Goal: Information Seeking & Learning: Learn about a topic

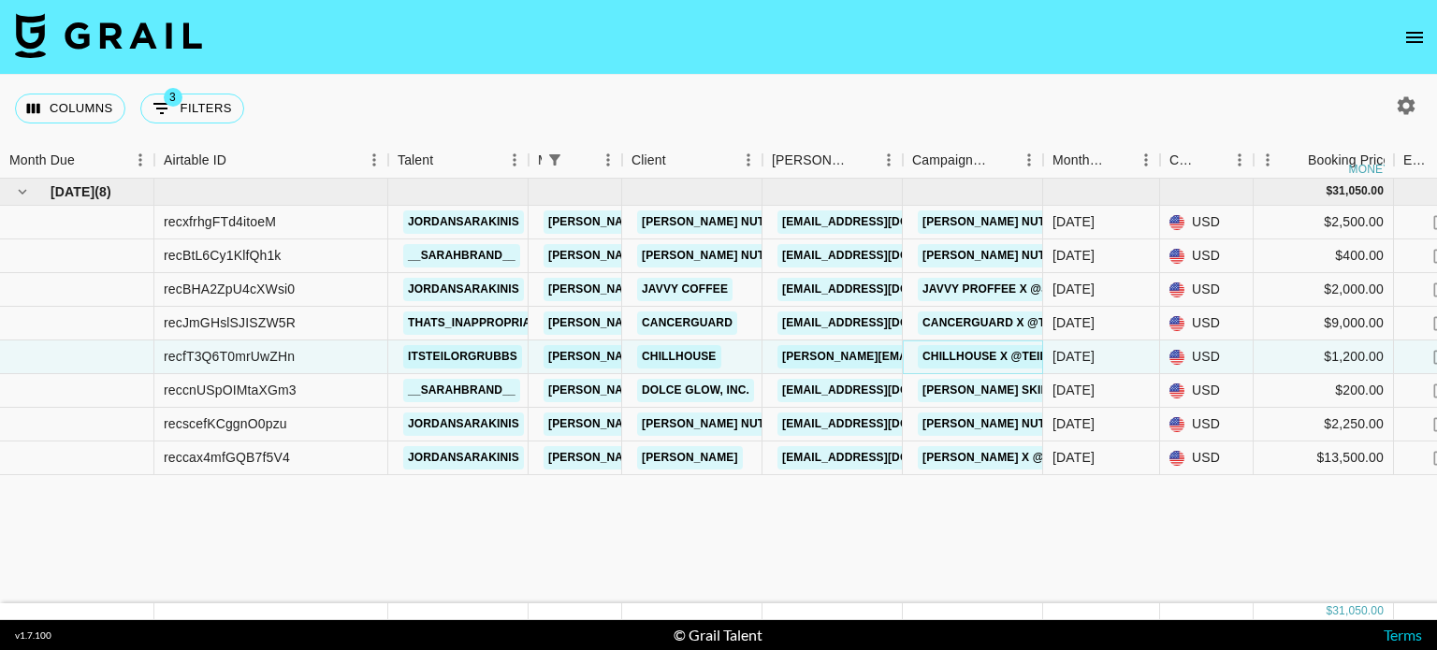
click at [998, 350] on link "Chillhouse x @teilorgrubbs" at bounding box center [1018, 356] width 200 height 23
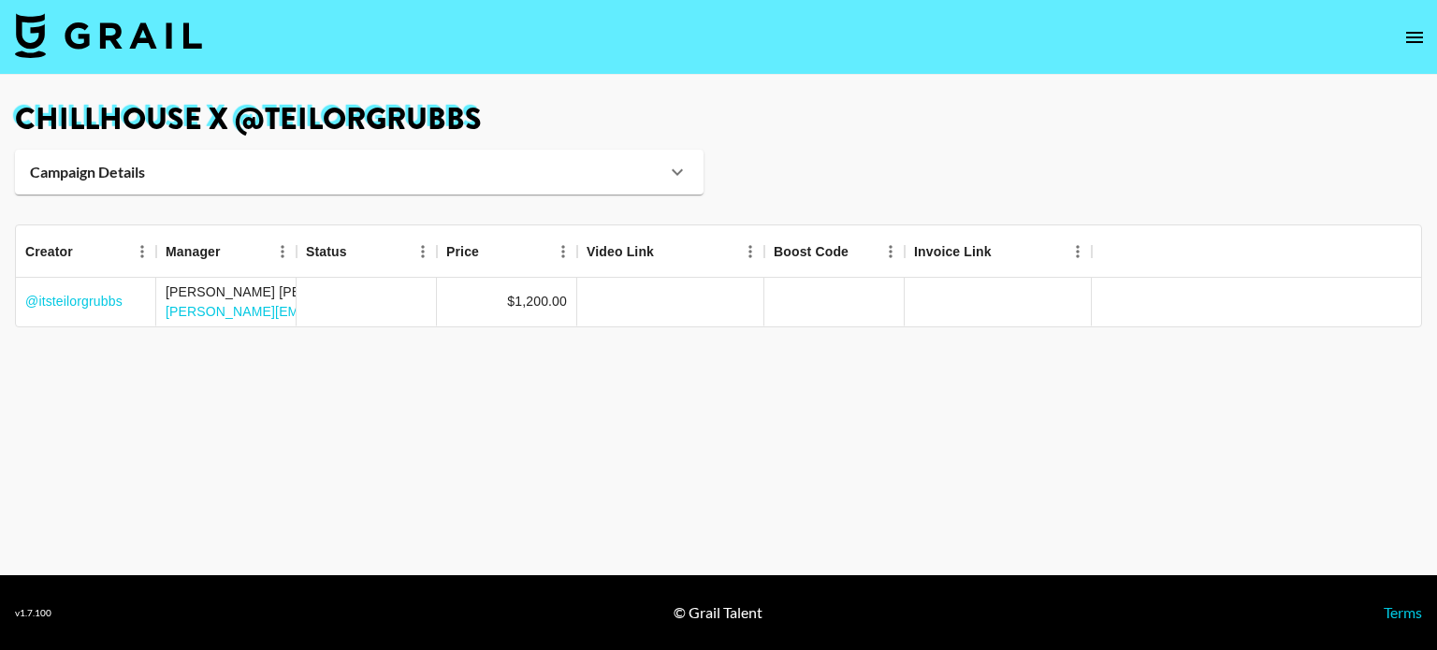
click at [674, 179] on icon at bounding box center [677, 172] width 22 height 22
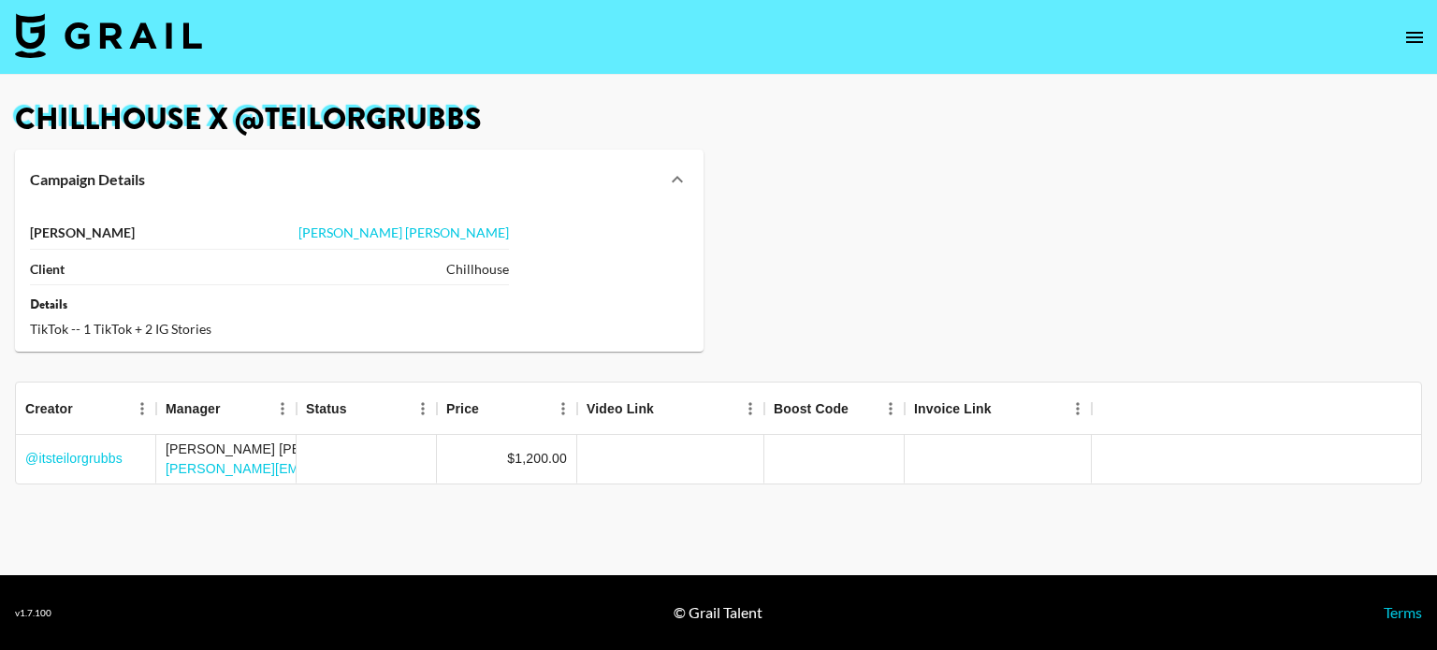
click at [181, 328] on div "TikTok -- 1 TikTok + 2 IG Stories" at bounding box center [269, 329] width 479 height 17
click at [228, 327] on div "TikTok -- 1 TikTok + 2 IG Stories" at bounding box center [269, 329] width 479 height 17
